Goal: Transaction & Acquisition: Purchase product/service

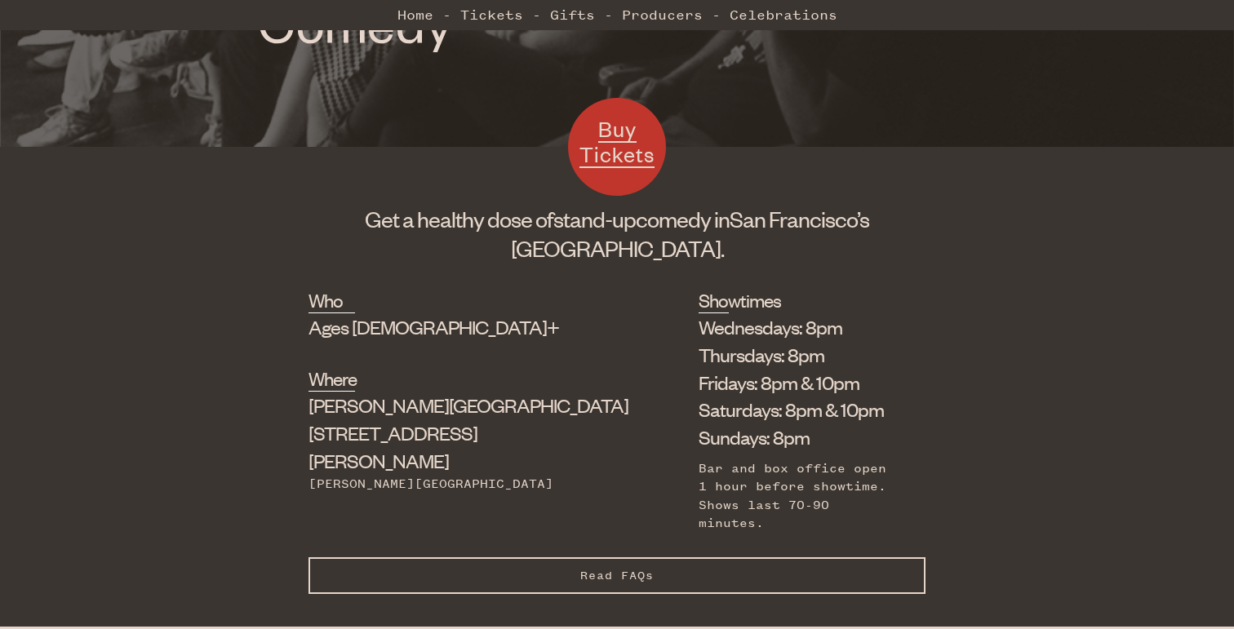
scroll to position [445, 0]
drag, startPoint x: 334, startPoint y: 432, endPoint x: 442, endPoint y: 433, distance: 108.6
click at [442, 433] on div "Who Ages [DEMOGRAPHIC_DATA]+ Where [PERSON_NAME][GEOGRAPHIC_DATA] [STREET_ADDRE…" at bounding box center [617, 422] width 617 height 270
copy div "[STREET_ADDRESS][PERSON_NAME]"
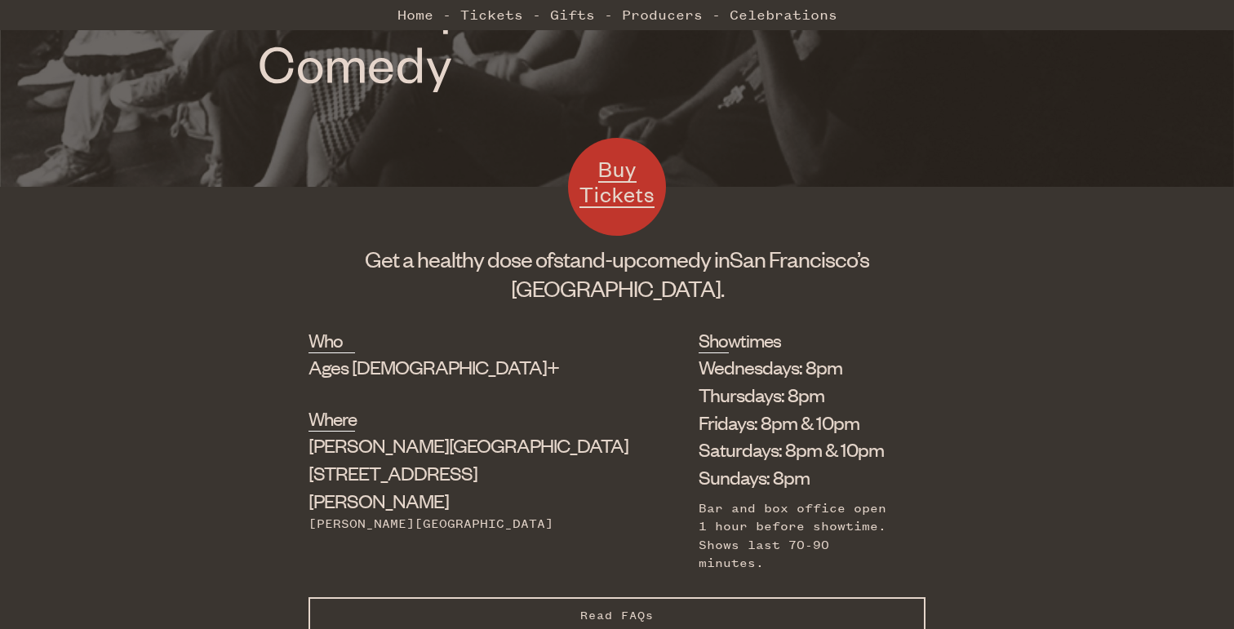
scroll to position [506, 0]
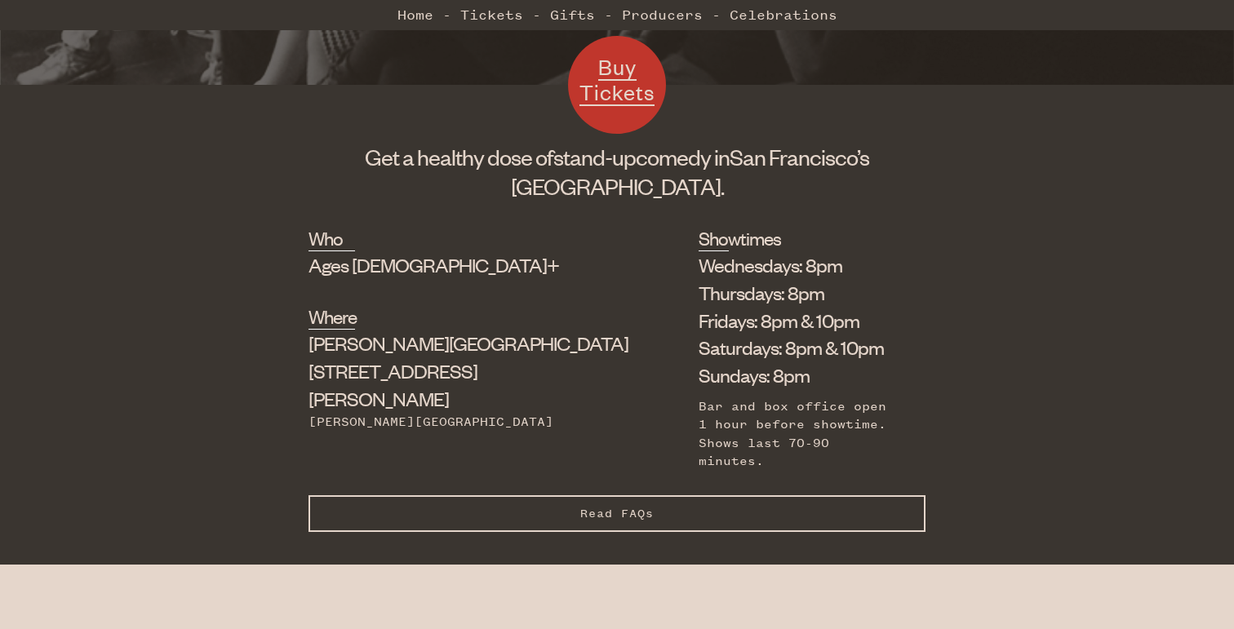
click at [620, 101] on span "Buy Tickets" at bounding box center [617, 79] width 75 height 53
